Goal: Task Accomplishment & Management: Manage account settings

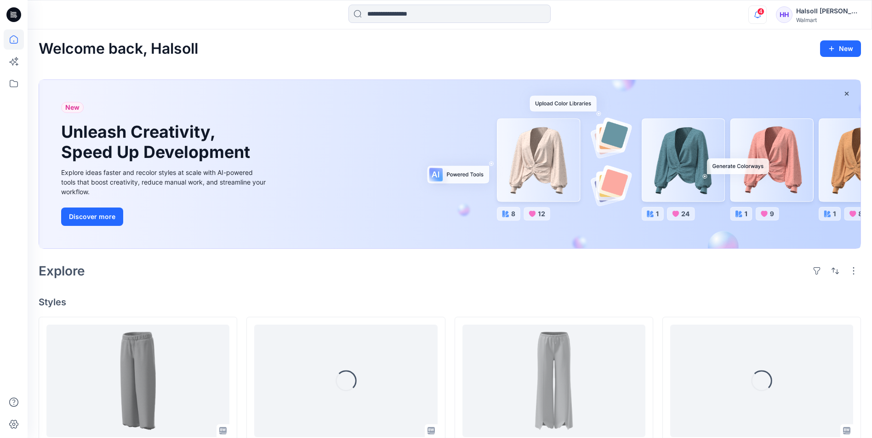
click at [756, 16] on icon "button" at bounding box center [757, 15] width 17 height 18
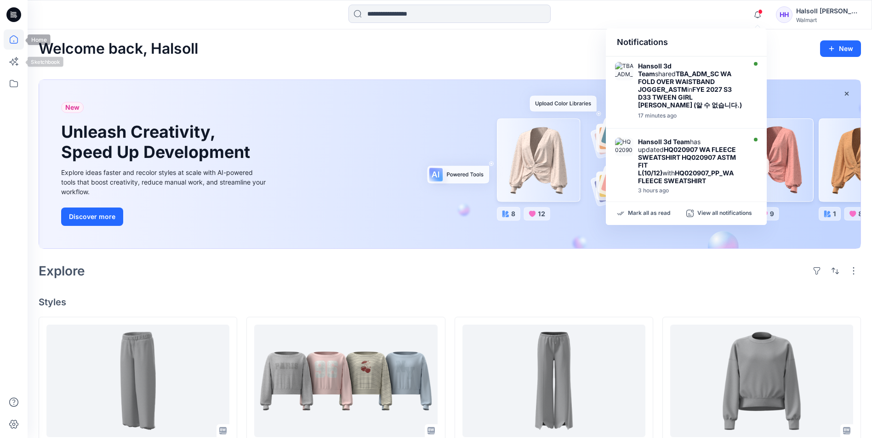
click at [15, 45] on icon at bounding box center [14, 39] width 20 height 20
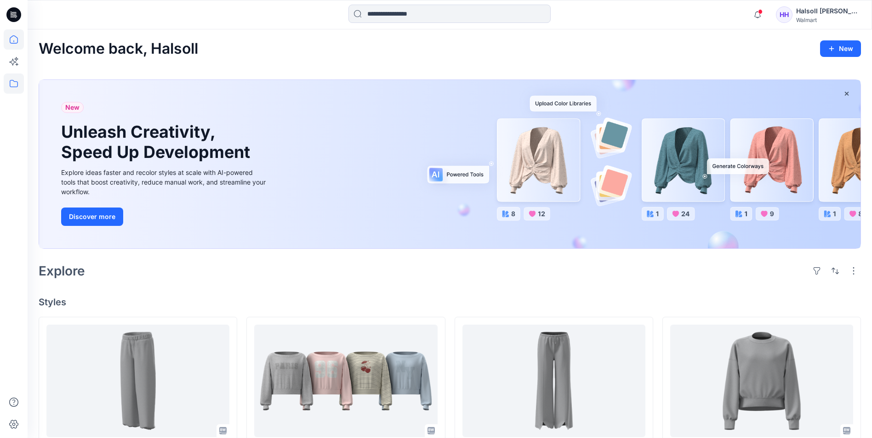
click at [9, 90] on icon at bounding box center [14, 84] width 20 height 20
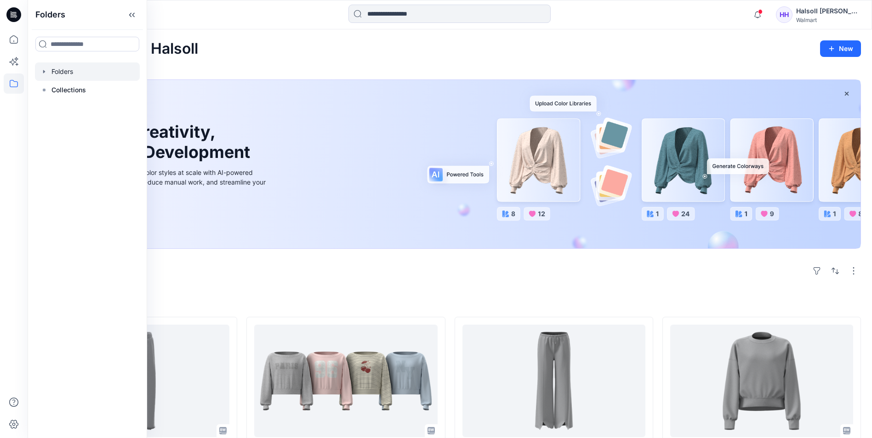
click at [64, 68] on div at bounding box center [87, 72] width 105 height 18
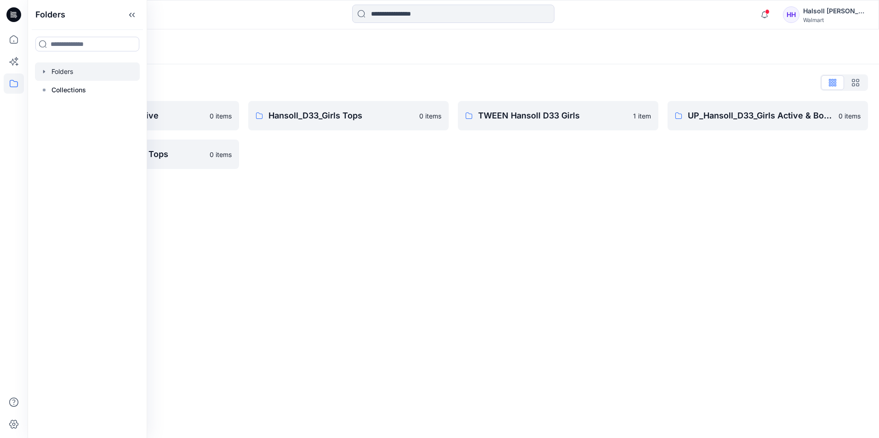
click at [444, 274] on div "Folders Folders List Hansoll_D33_Girls Active 0 items UP_Hansoll_D33_Girls Tops…" at bounding box center [453, 233] width 851 height 409
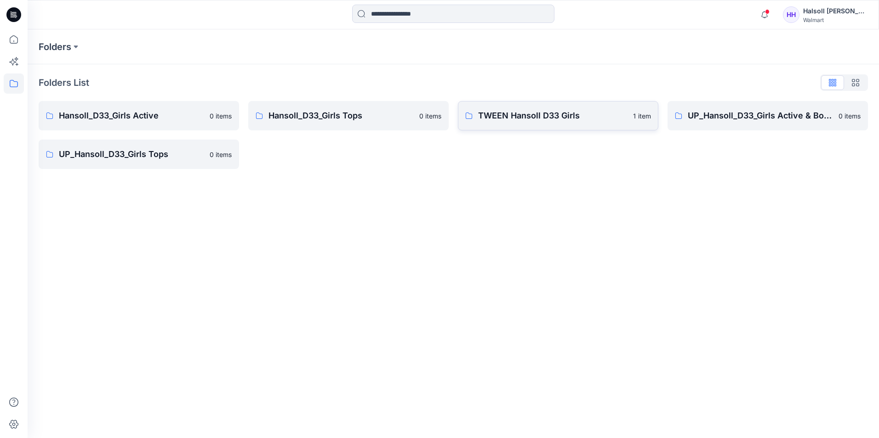
click at [559, 116] on p "TWEEN Hansoll D33 Girls" at bounding box center [552, 115] width 149 height 13
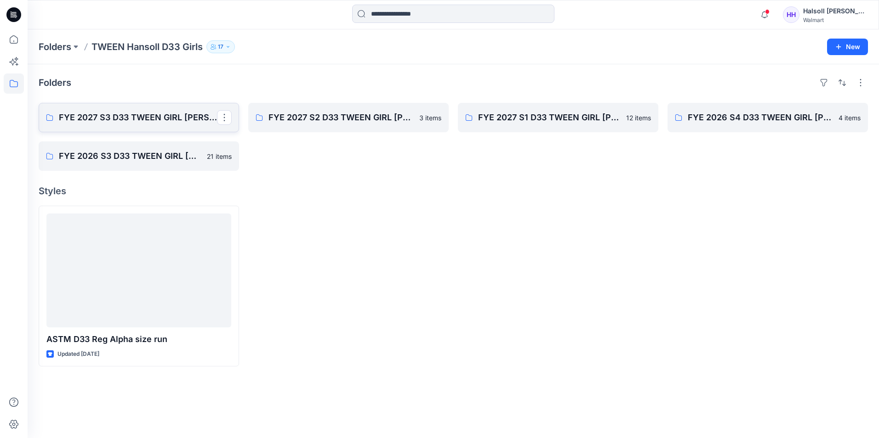
click at [143, 123] on p "FYE 2027 S3 D33 TWEEN GIRL [PERSON_NAME]" at bounding box center [138, 117] width 158 height 13
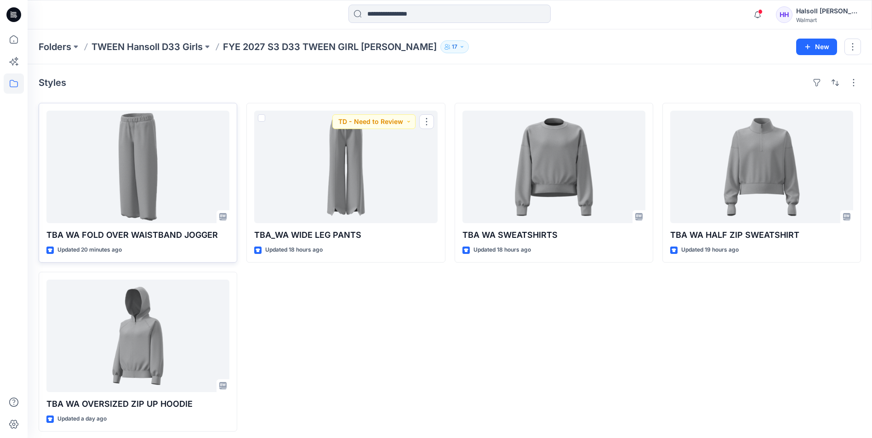
click at [194, 162] on div at bounding box center [137, 167] width 183 height 113
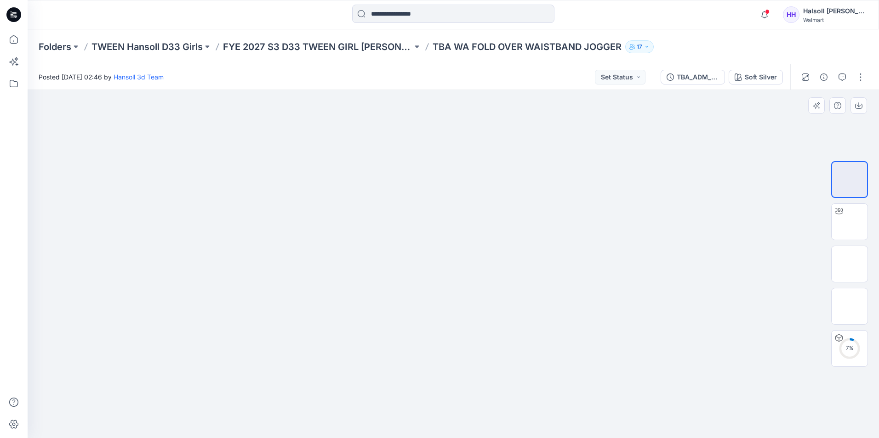
drag, startPoint x: 592, startPoint y: 248, endPoint x: 618, endPoint y: 244, distance: 26.0
click at [618, 244] on div at bounding box center [453, 264] width 851 height 348
click at [846, 216] on img at bounding box center [849, 221] width 36 height 19
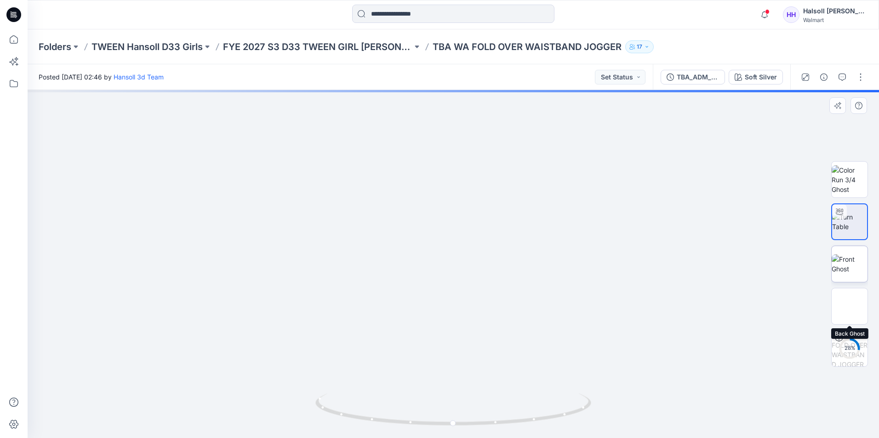
click at [845, 267] on img at bounding box center [849, 264] width 36 height 19
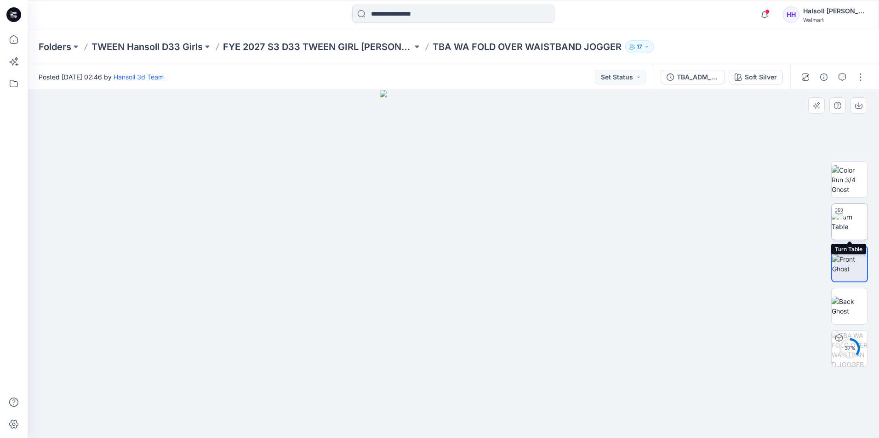
click at [841, 216] on div at bounding box center [838, 211] width 15 height 15
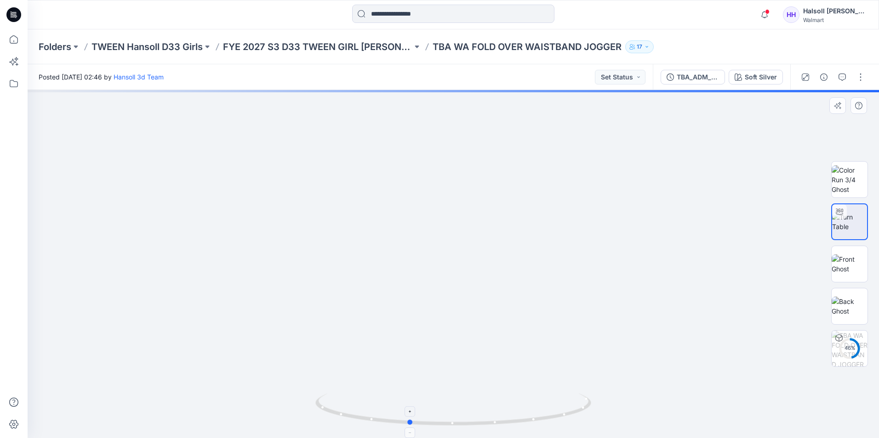
drag, startPoint x: 526, startPoint y: 421, endPoint x: 509, endPoint y: 425, distance: 17.4
click at [509, 425] on icon at bounding box center [454, 411] width 278 height 34
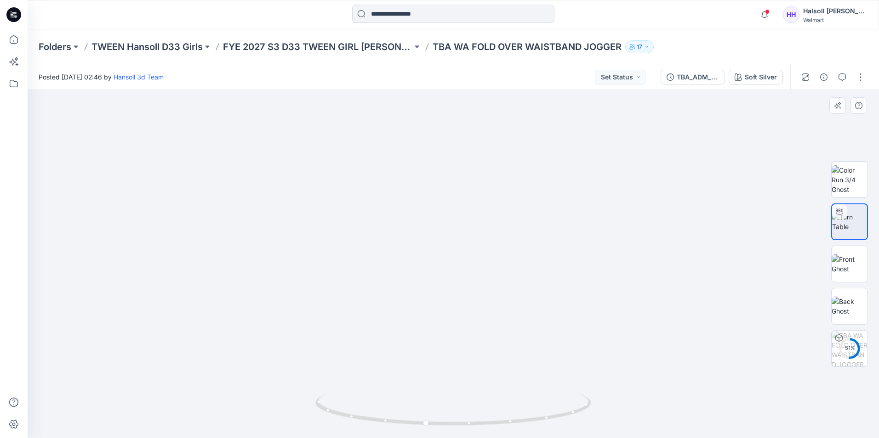
drag, startPoint x: 493, startPoint y: 379, endPoint x: 484, endPoint y: 252, distance: 126.7
click at [484, 252] on img at bounding box center [444, 141] width 1350 height 1350
drag, startPoint x: 469, startPoint y: 226, endPoint x: 477, endPoint y: 318, distance: 92.3
drag, startPoint x: 441, startPoint y: 205, endPoint x: 455, endPoint y: 295, distance: 91.2
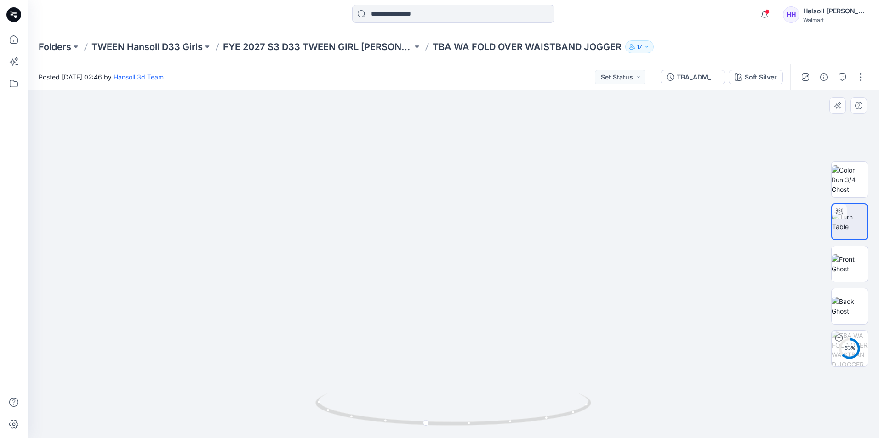
drag, startPoint x: 464, startPoint y: 425, endPoint x: 498, endPoint y: 416, distance: 34.7
click at [498, 416] on icon at bounding box center [454, 411] width 278 height 34
drag, startPoint x: 522, startPoint y: 229, endPoint x: 488, endPoint y: 128, distance: 106.8
click at [492, 138] on img at bounding box center [446, 214] width 1882 height 1882
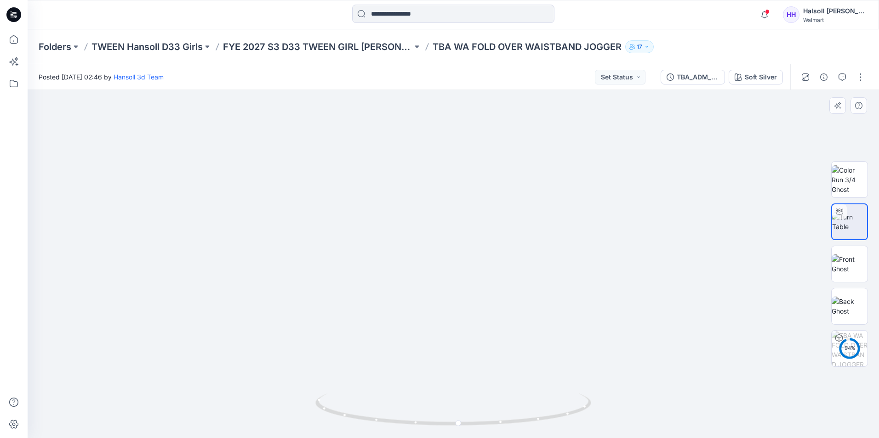
drag, startPoint x: 456, startPoint y: 330, endPoint x: 464, endPoint y: 186, distance: 144.0
drag, startPoint x: 461, startPoint y: 384, endPoint x: 453, endPoint y: 198, distance: 186.8
drag, startPoint x: 456, startPoint y: 367, endPoint x: 438, endPoint y: 206, distance: 161.9
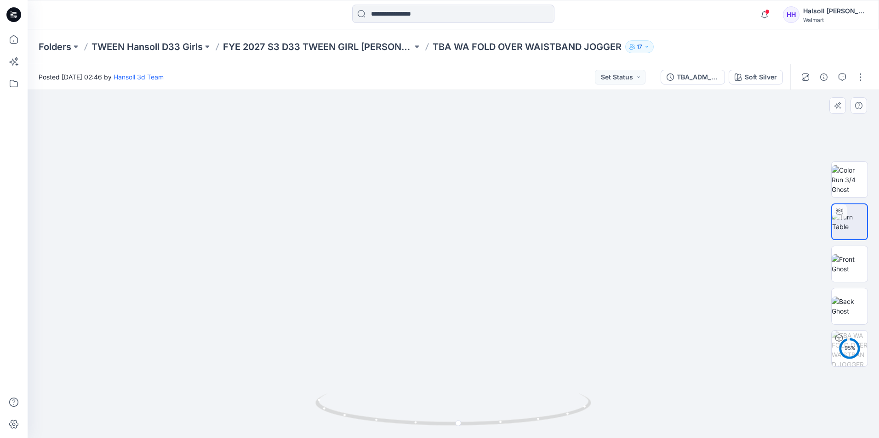
drag, startPoint x: 444, startPoint y: 398, endPoint x: 434, endPoint y: 265, distance: 134.2
click at [434, 265] on div at bounding box center [453, 264] width 851 height 348
drag, startPoint x: 517, startPoint y: 420, endPoint x: 316, endPoint y: 411, distance: 200.6
click at [316, 411] on icon at bounding box center [454, 411] width 278 height 34
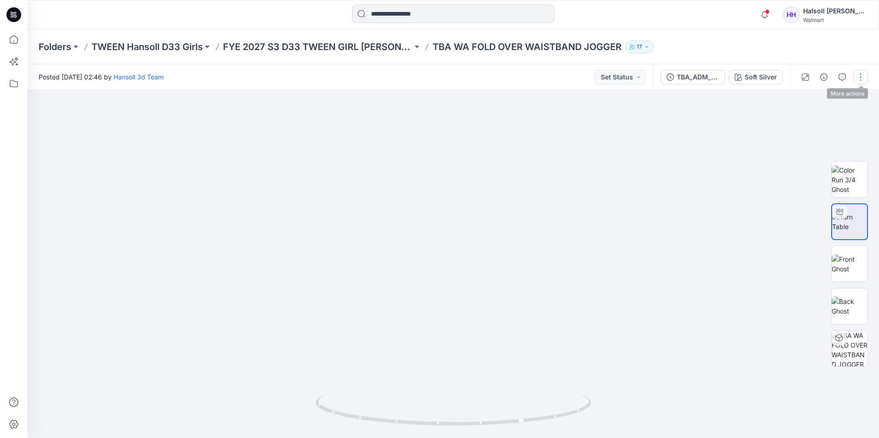
click at [858, 80] on button "button" at bounding box center [860, 77] width 15 height 15
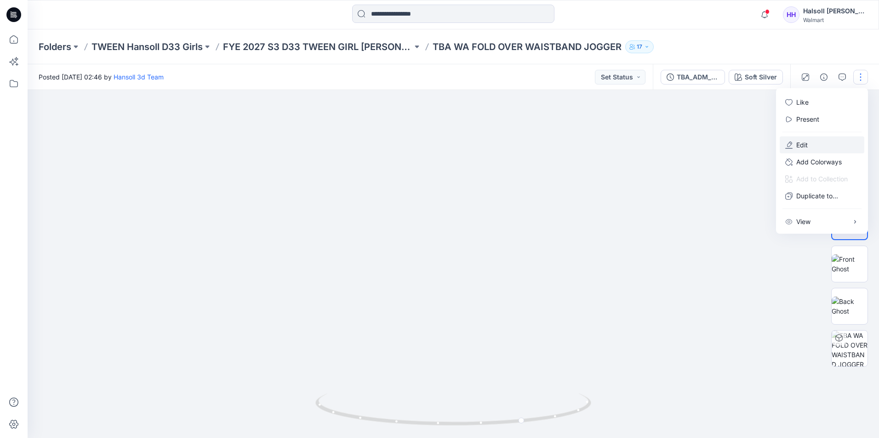
click at [827, 147] on button "Edit" at bounding box center [821, 144] width 85 height 17
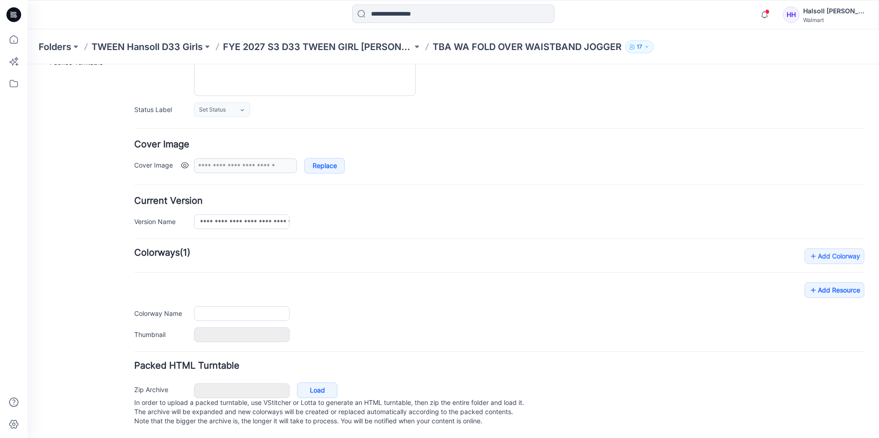
type input "**********"
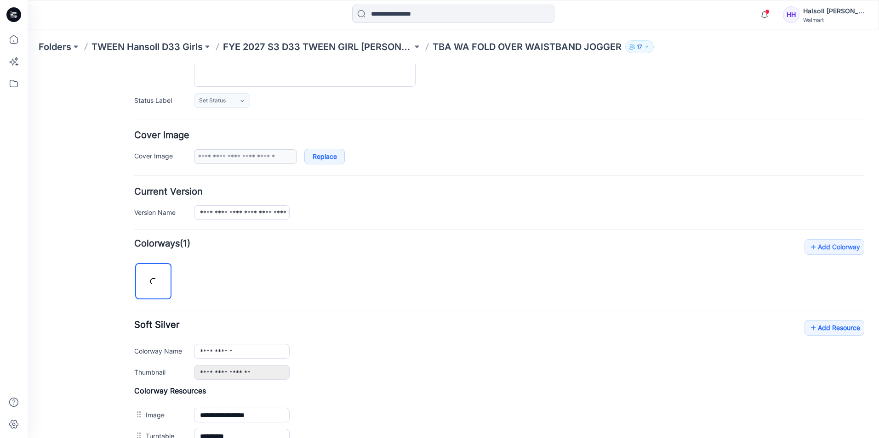
scroll to position [158, 0]
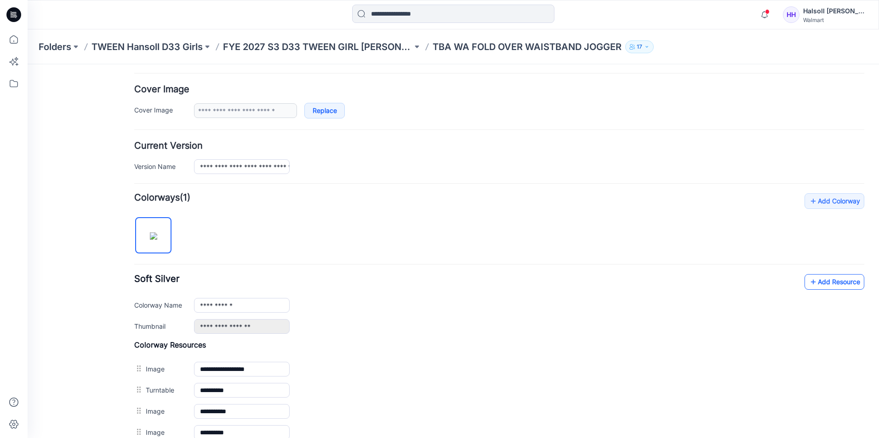
click at [819, 278] on link "Add Resource" at bounding box center [834, 282] width 60 height 16
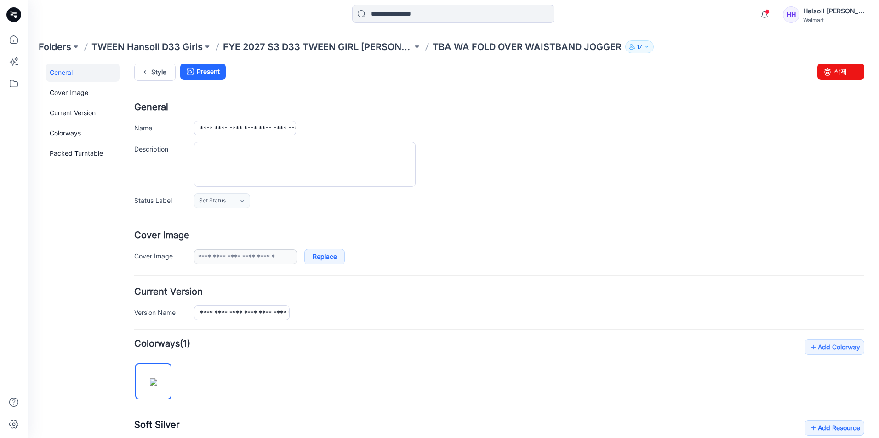
scroll to position [0, 0]
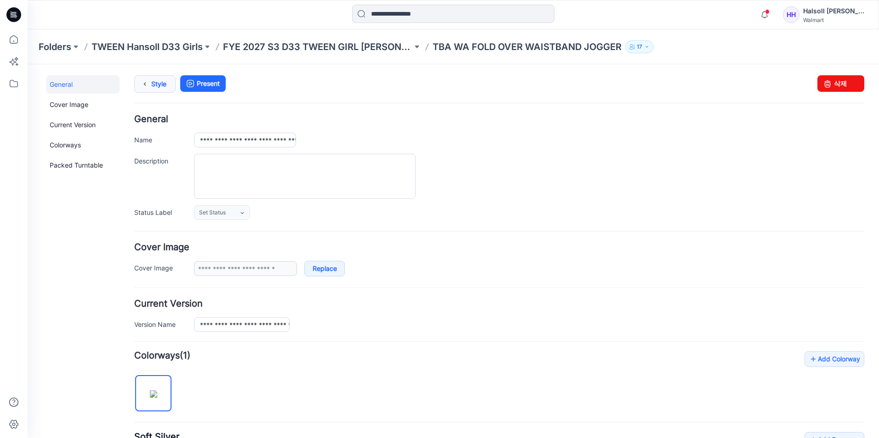
click at [155, 81] on link "Style" at bounding box center [154, 83] width 41 height 17
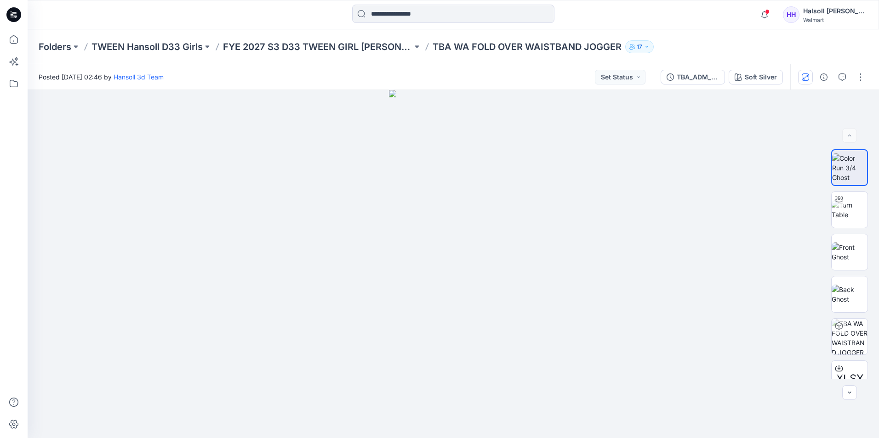
click at [812, 78] on button "button" at bounding box center [805, 77] width 15 height 15
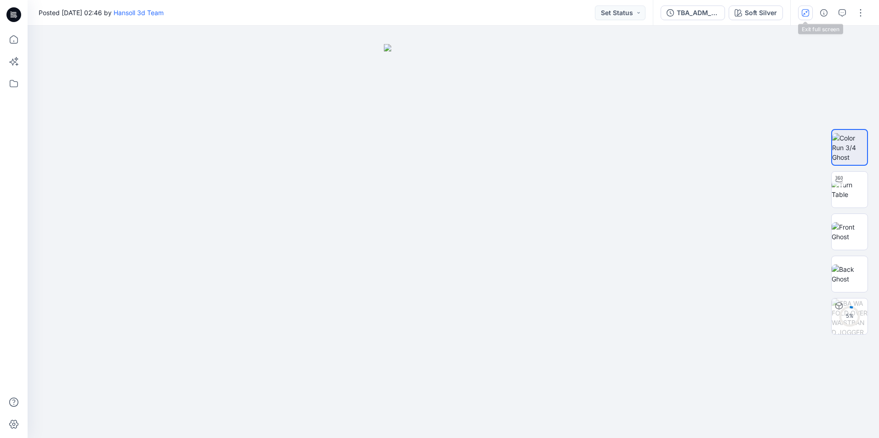
click at [805, 15] on icon "button" at bounding box center [805, 12] width 7 height 7
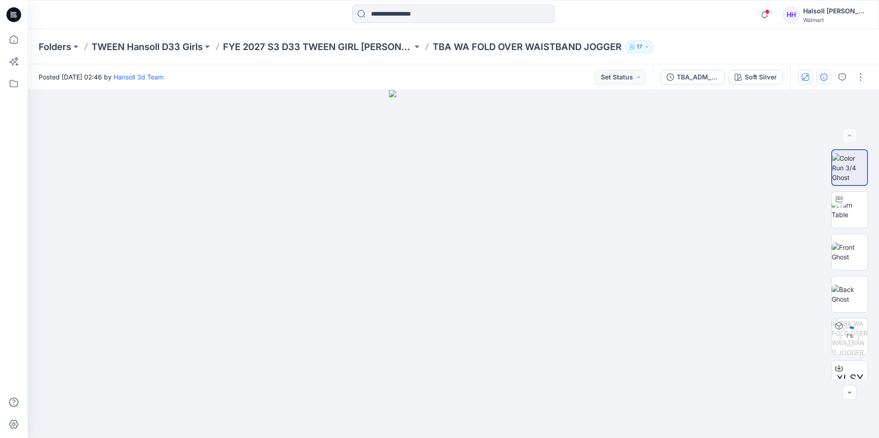
click at [820, 78] on icon "button" at bounding box center [823, 77] width 7 height 7
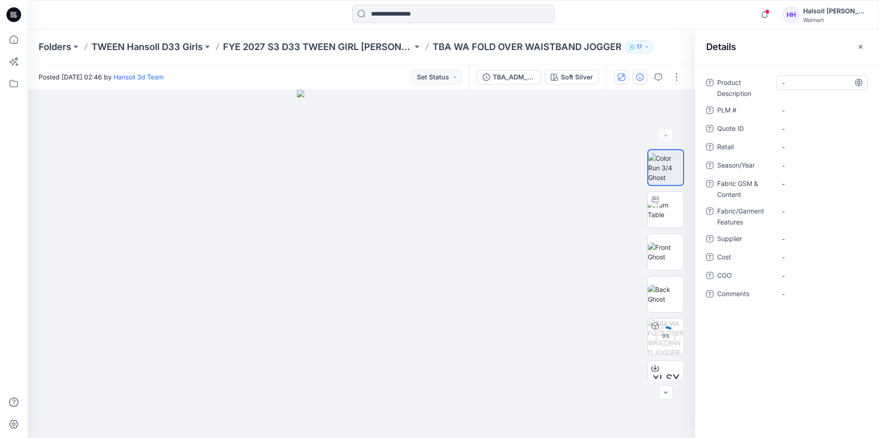
click at [795, 85] on Description "-" at bounding box center [822, 83] width 80 height 10
type textarea "*"
type textarea "**********"
click at [311, 46] on p "FYE 2027 S3 D33 TWEEN GIRL [PERSON_NAME]" at bounding box center [317, 46] width 189 height 13
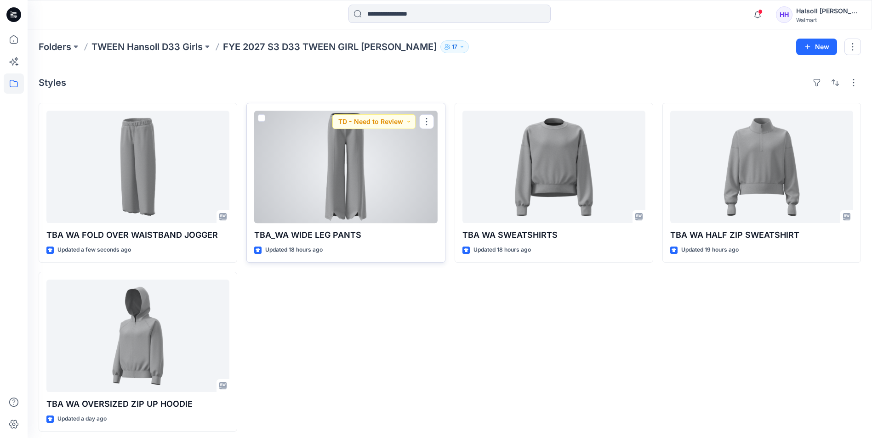
click at [364, 176] on div at bounding box center [345, 167] width 183 height 113
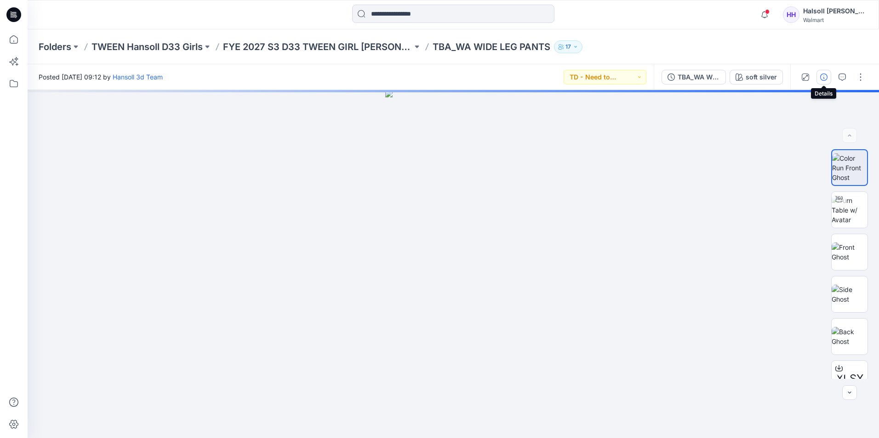
click at [817, 79] on button "button" at bounding box center [823, 77] width 15 height 15
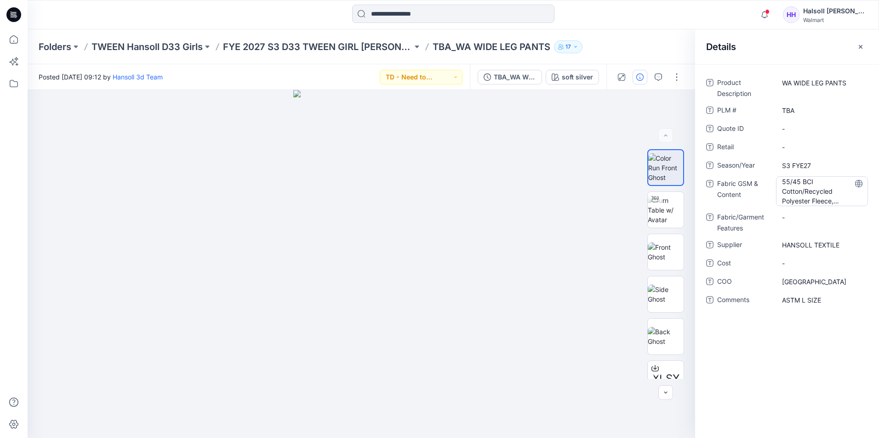
click at [797, 183] on Content "55/45 BCI Cotton/Recycled Polyester Fleece, 250GSM" at bounding box center [822, 191] width 80 height 29
drag, startPoint x: 782, startPoint y: 183, endPoint x: 870, endPoint y: 223, distance: 96.2
click at [870, 223] on div "**********" at bounding box center [787, 196] width 184 height 242
click at [352, 47] on p "FYE 2027 S3 D33 TWEEN GIRL [PERSON_NAME]" at bounding box center [317, 46] width 189 height 13
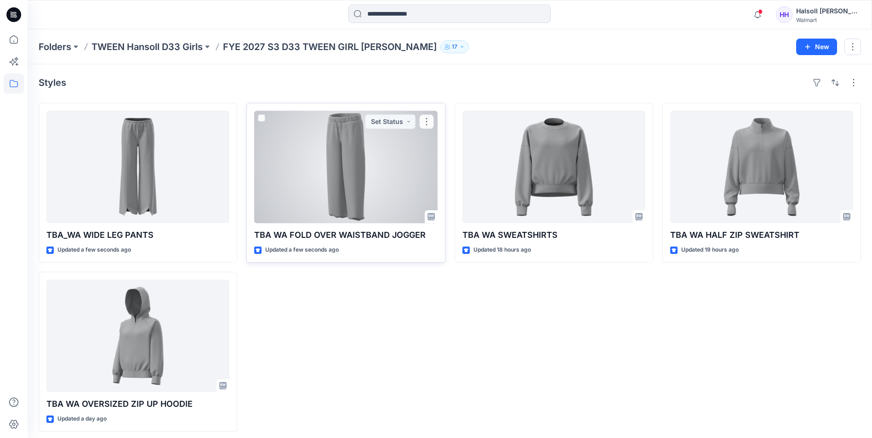
click at [322, 169] on div at bounding box center [345, 167] width 183 height 113
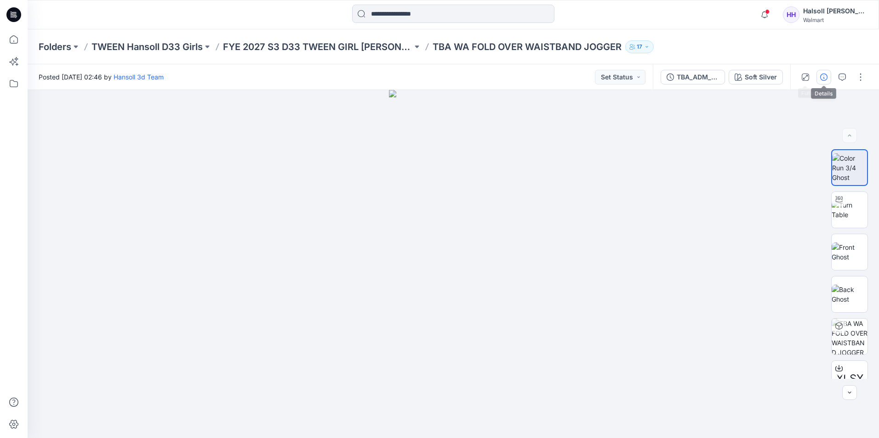
click at [819, 76] on button "button" at bounding box center [823, 77] width 15 height 15
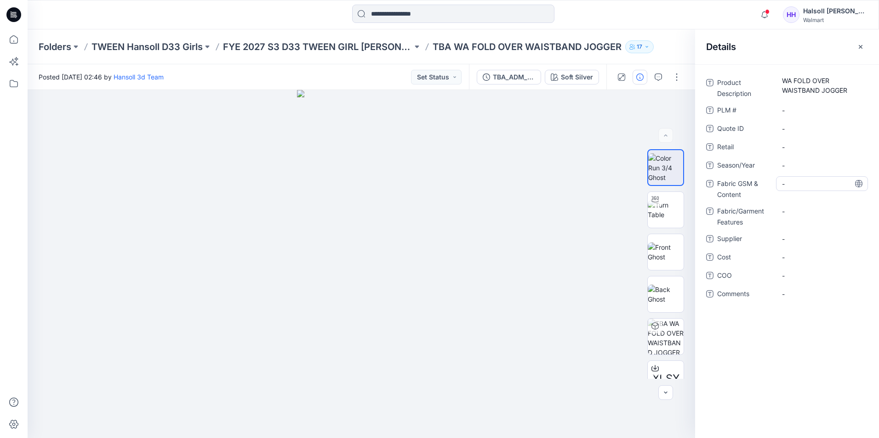
click at [795, 183] on Content "-" at bounding box center [822, 184] width 80 height 10
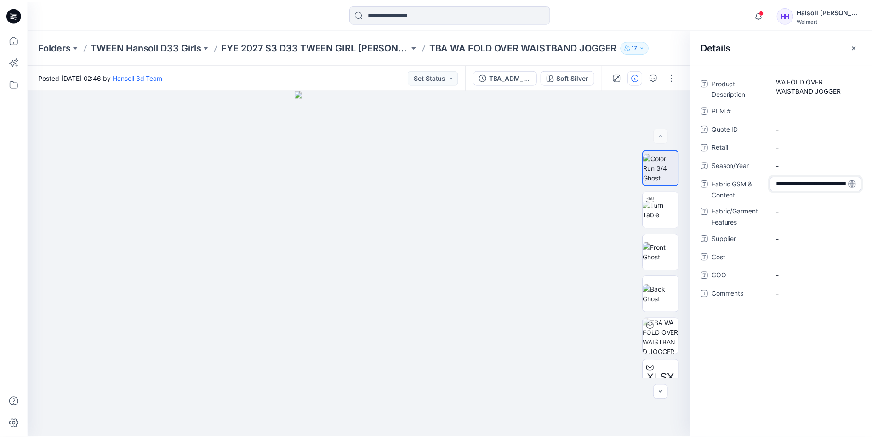
scroll to position [26, 0]
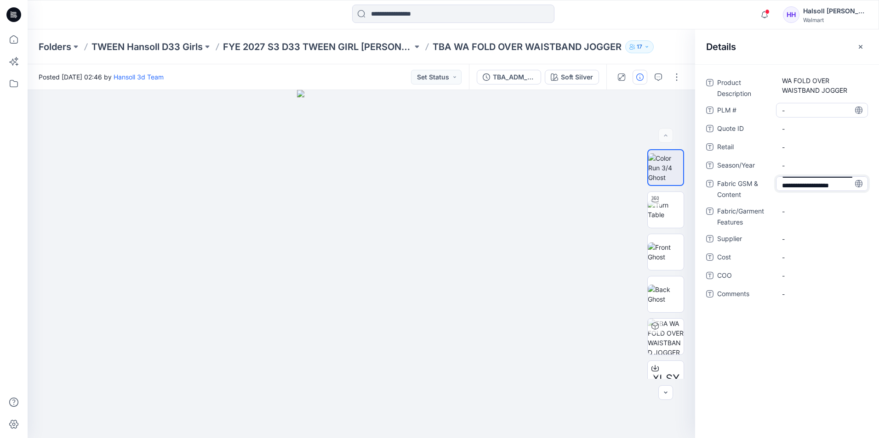
click at [805, 113] on \ "-" at bounding box center [822, 111] width 80 height 10
type textarea "***"
click at [800, 165] on span "-" at bounding box center [822, 166] width 80 height 10
type textarea "********"
click at [800, 250] on div "-" at bounding box center [822, 245] width 92 height 15
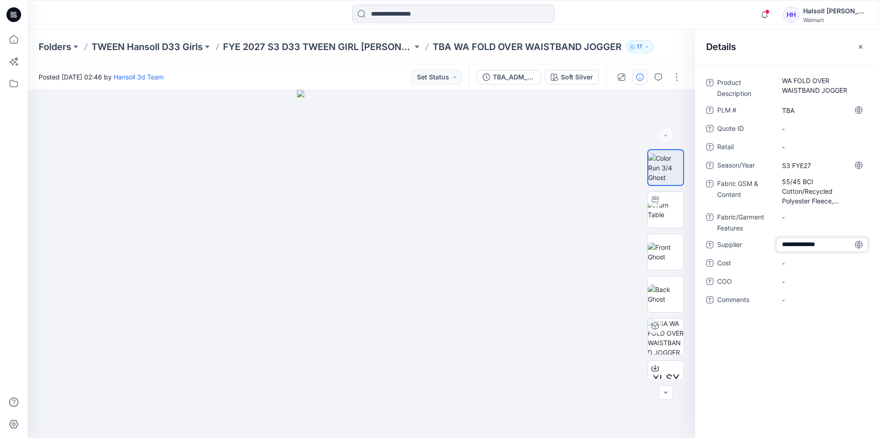
type textarea "**********"
click at [801, 289] on div "Product Description WA FOLD OVER WAISTBAND JOGGER PLM # TBA Quote ID - Retail -…" at bounding box center [787, 196] width 162 height 243
click at [806, 278] on span "-" at bounding box center [822, 282] width 80 height 10
type textarea "*******"
click at [795, 306] on div "-" at bounding box center [822, 300] width 92 height 15
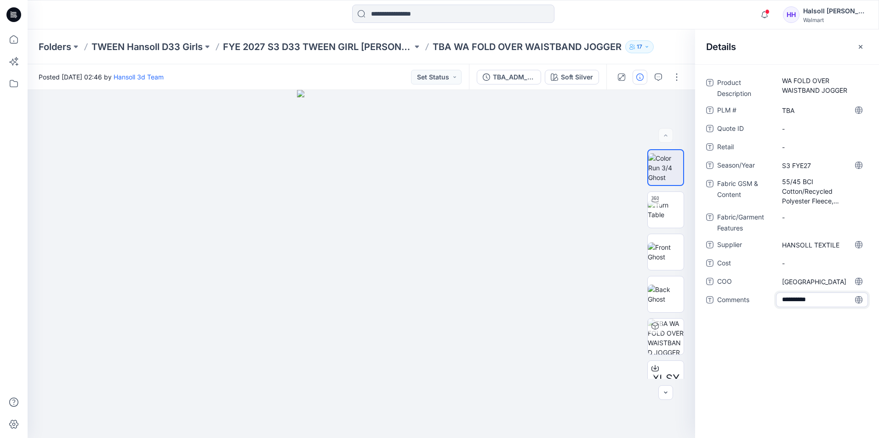
type textarea "**********"
click at [449, 72] on button "Set Status" at bounding box center [436, 77] width 51 height 15
click at [440, 140] on p "TD - Need to Review" at bounding box center [423, 140] width 51 height 12
click at [365, 53] on div "Folders TWEEN Hansoll D33 Girls FYE 2027 S3 D33 TWEEN GIRL HANSOLL TBA WA FOLD …" at bounding box center [453, 46] width 851 height 35
click at [347, 47] on p "FYE 2027 S3 D33 TWEEN GIRL [PERSON_NAME]" at bounding box center [317, 46] width 189 height 13
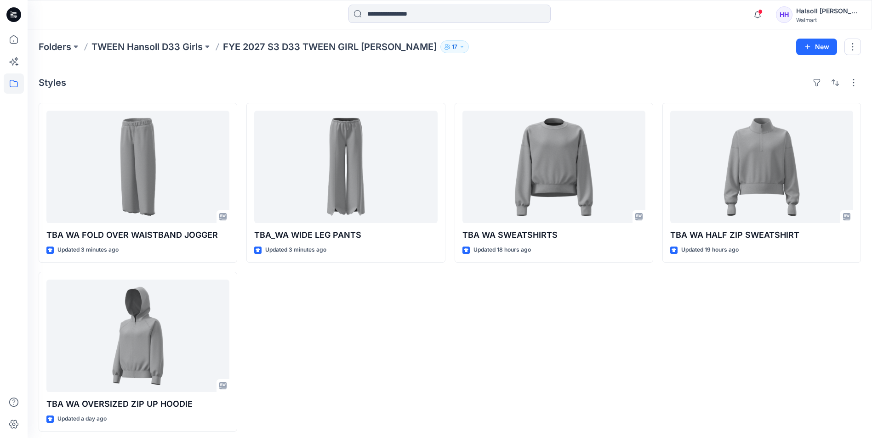
click at [501, 297] on div "TBA WA SWEATSHIRTS Updated 18 hours ago" at bounding box center [554, 267] width 199 height 329
drag, startPoint x: 584, startPoint y: 326, endPoint x: 582, endPoint y: 322, distance: 4.7
click at [584, 323] on div "TBA WA SWEATSHIRTS Updated 18 hours ago" at bounding box center [554, 267] width 199 height 329
